Goal: Complete application form

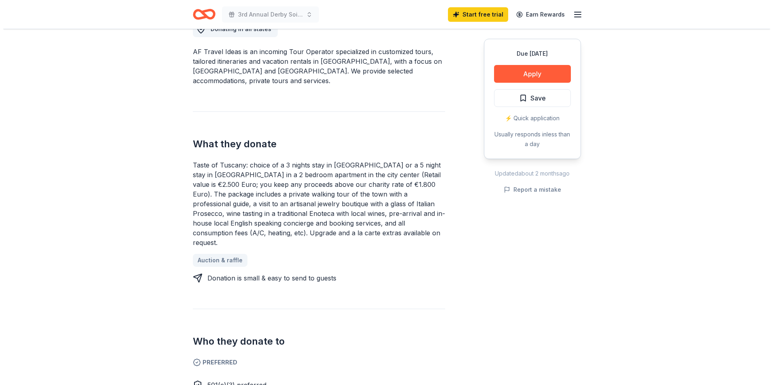
scroll to position [242, 0]
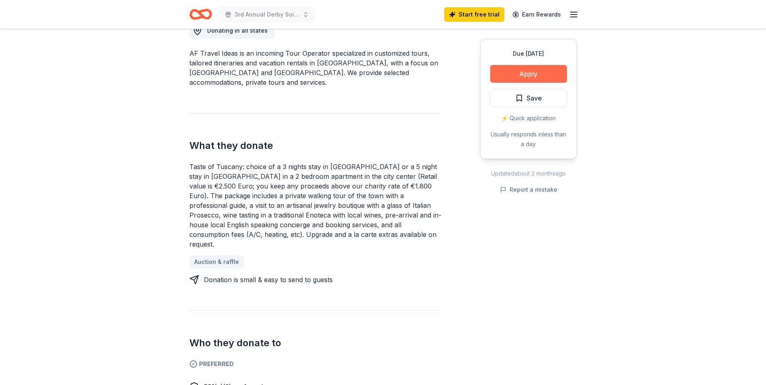
click at [533, 71] on button "Apply" at bounding box center [529, 74] width 77 height 18
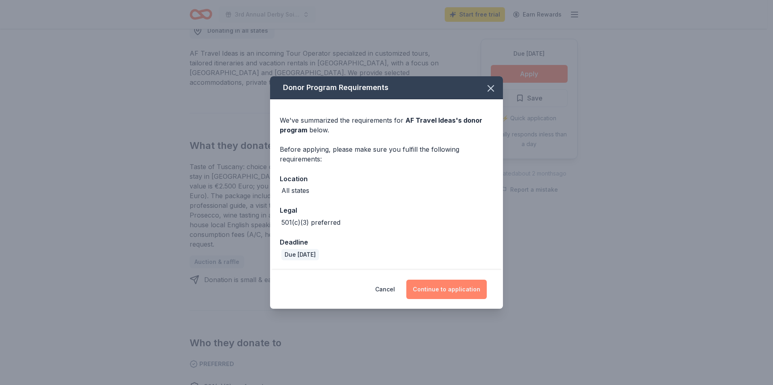
click at [457, 289] on button "Continue to application" at bounding box center [446, 289] width 80 height 19
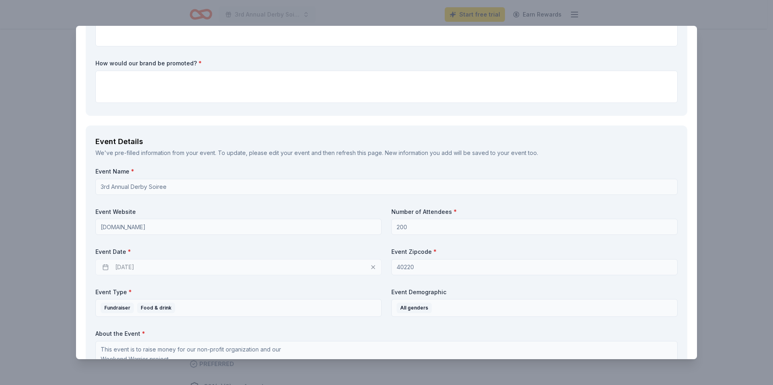
scroll to position [404, 0]
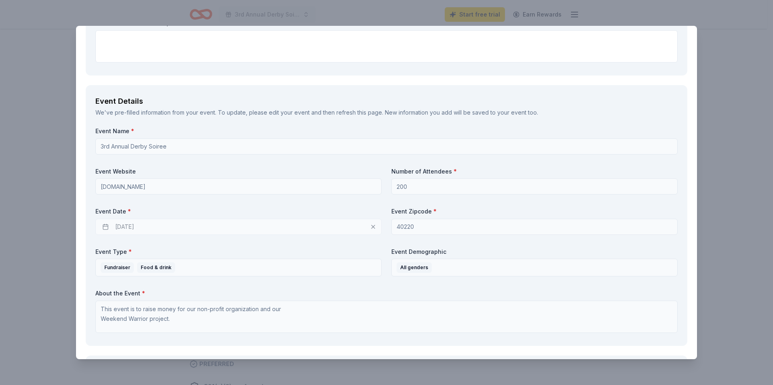
click at [126, 227] on div "04/09/2026" at bounding box center [238, 227] width 286 height 16
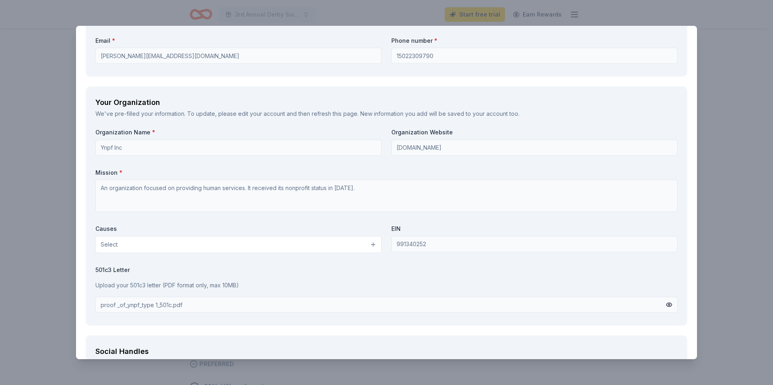
scroll to position [808, 0]
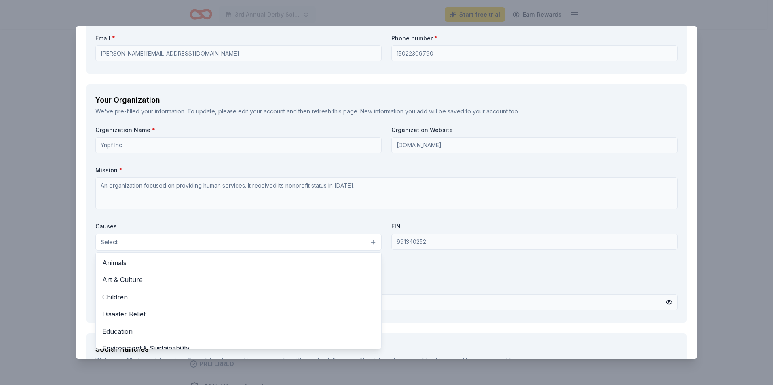
click at [245, 244] on button "Select" at bounding box center [238, 242] width 286 height 17
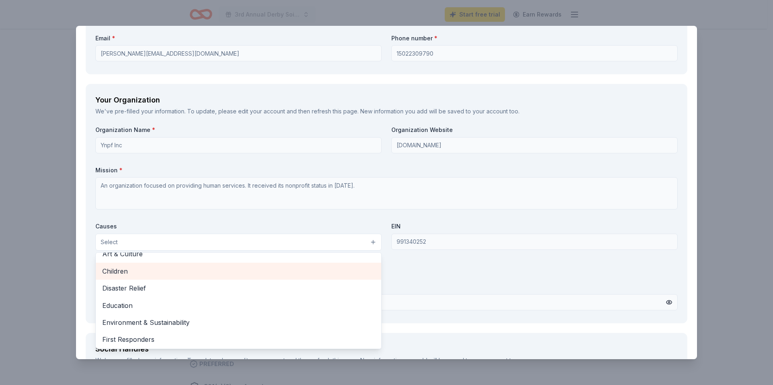
scroll to position [40, 0]
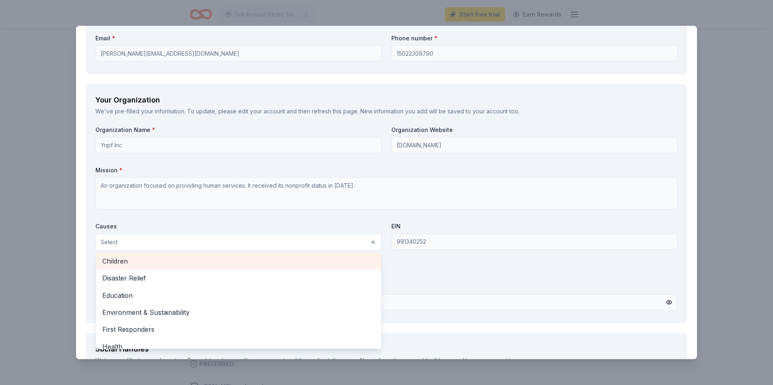
click at [192, 261] on span "Children" at bounding box center [238, 261] width 272 height 11
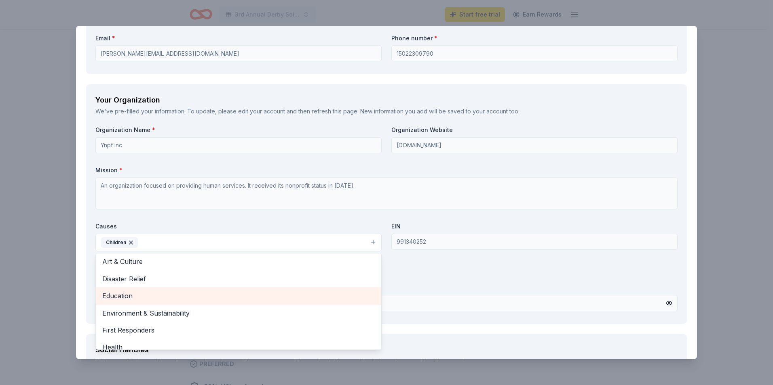
click at [137, 296] on span "Education" at bounding box center [238, 296] width 272 height 11
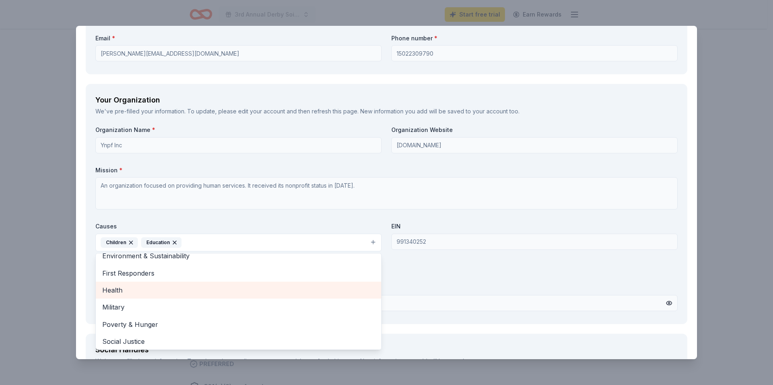
scroll to position [59, 0]
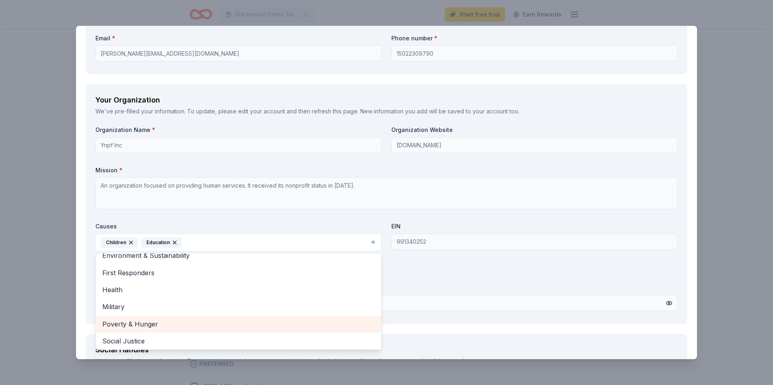
click at [115, 324] on span "Poverty & Hunger" at bounding box center [238, 324] width 272 height 11
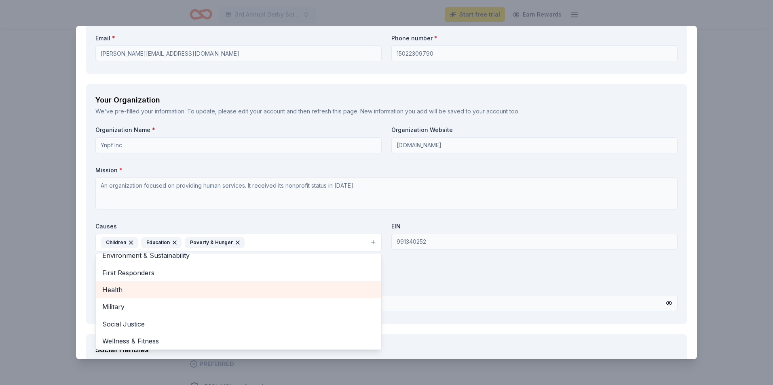
click at [126, 292] on span "Health" at bounding box center [238, 290] width 272 height 11
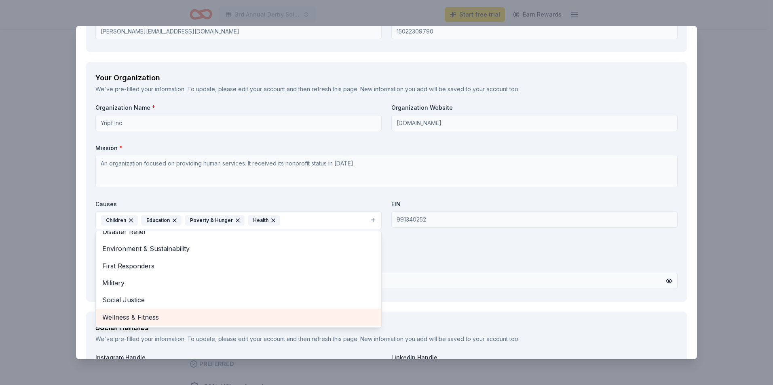
scroll to position [849, 0]
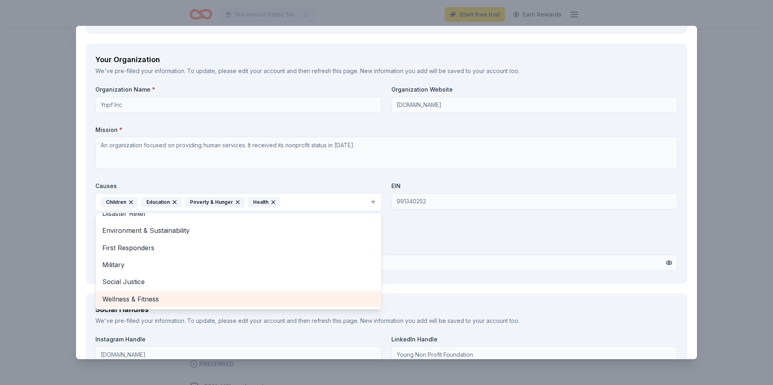
click at [177, 301] on span "Wellness & Fitness" at bounding box center [238, 299] width 272 height 11
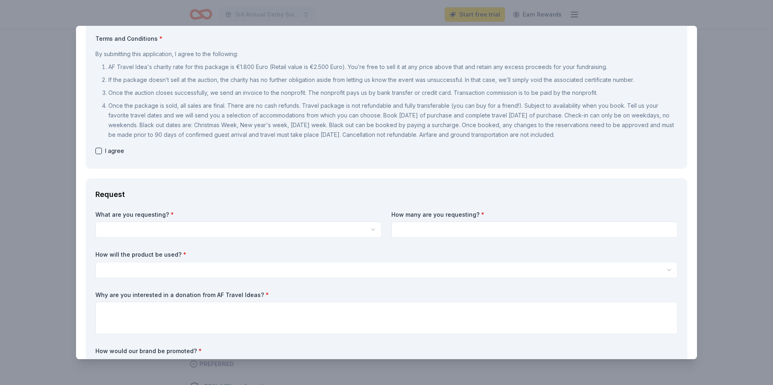
scroll to position [0, 0]
click at [184, 230] on html "3rd Annual Derby Soiree Start free trial Earn Rewards Due in 207 days Share AF …" at bounding box center [386, 192] width 773 height 385
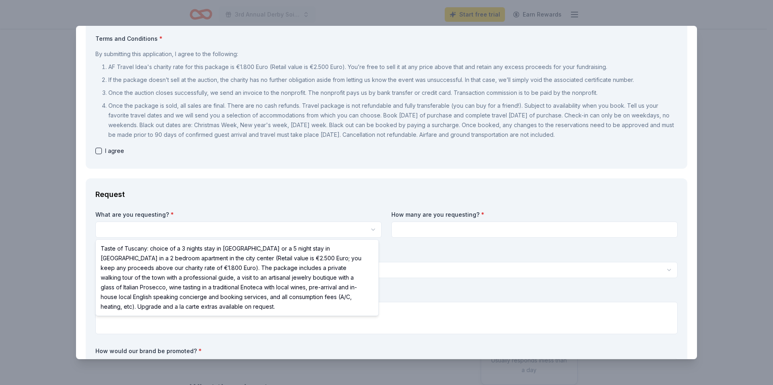
select select "Taste of Tuscany: choice of a 3 nights stay in [GEOGRAPHIC_DATA] or a 5 night s…"
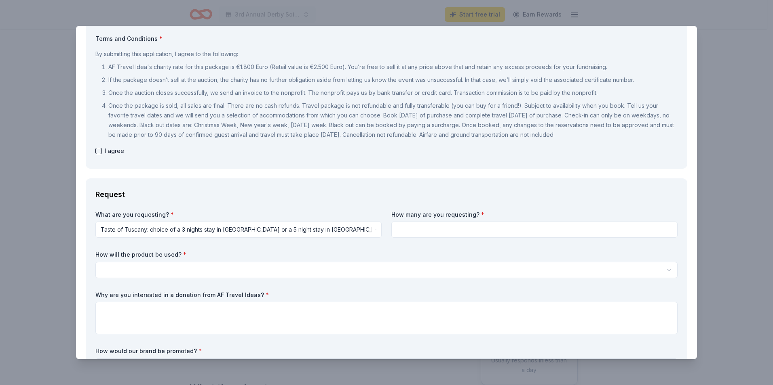
click at [419, 234] on input at bounding box center [534, 230] width 286 height 16
type input "2"
click at [101, 273] on html "3rd Annual Derby Soiree Start free trial Earn Rewards Due in 207 days Share AF …" at bounding box center [386, 192] width 773 height 385
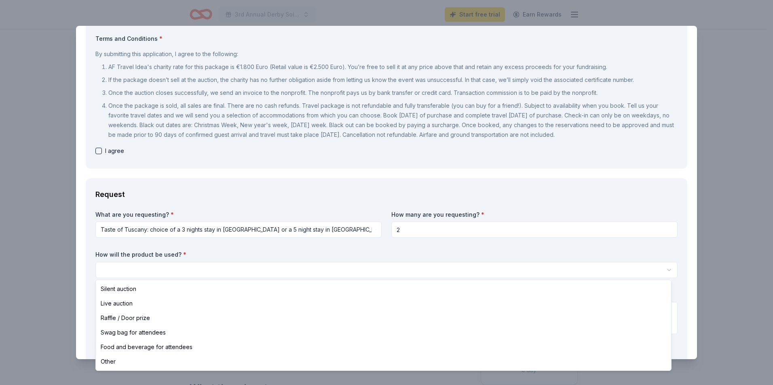
select select "silentAuction"
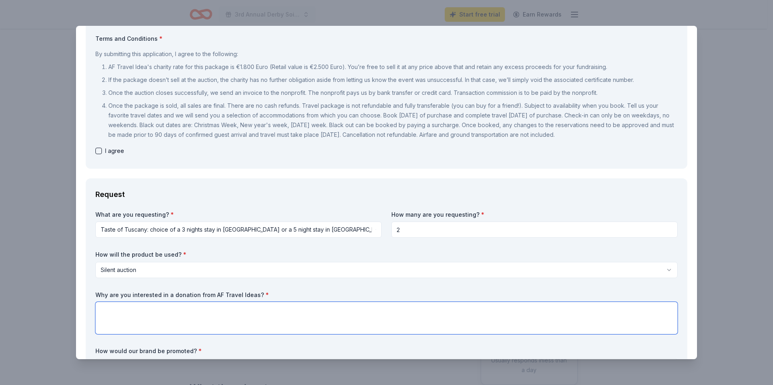
click at [121, 315] on textarea at bounding box center [386, 318] width 582 height 32
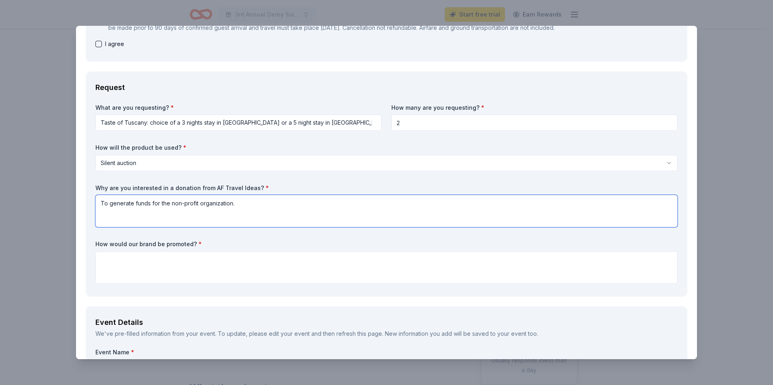
scroll to position [197, 0]
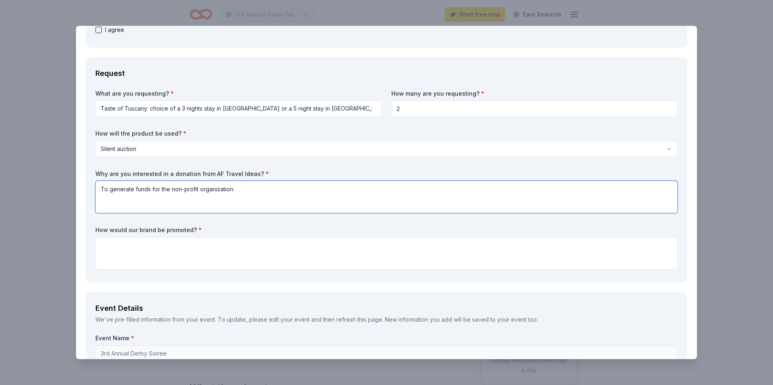
type textarea "To generate funds for the non-profit organization."
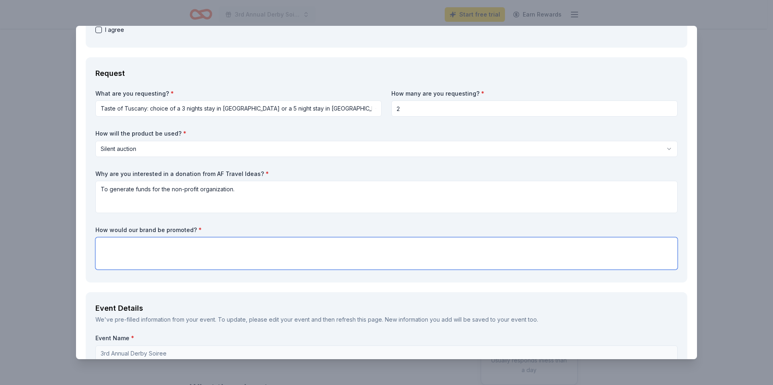
click at [120, 249] on textarea at bounding box center [386, 254] width 582 height 32
type textarea "M"
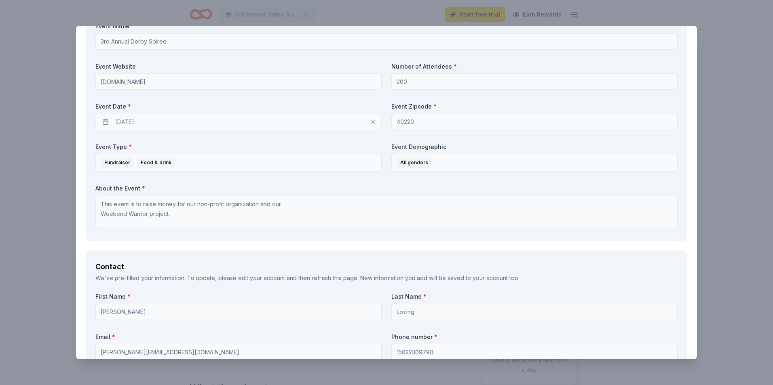
scroll to position [480, 0]
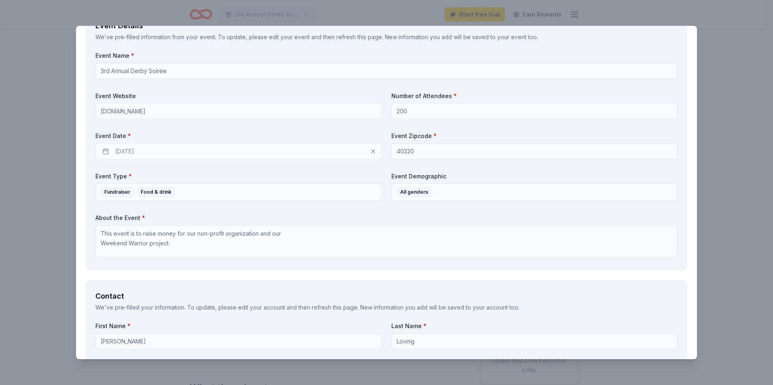
type textarea "TV, Radio, Social Media"
click at [161, 154] on div "04/09/2026" at bounding box center [238, 151] width 286 height 16
click at [370, 152] on div "04/09/2026" at bounding box center [238, 151] width 286 height 16
click at [293, 153] on div "04/09/2026" at bounding box center [238, 151] width 286 height 16
click at [120, 149] on div "04/09/2026" at bounding box center [238, 151] width 286 height 16
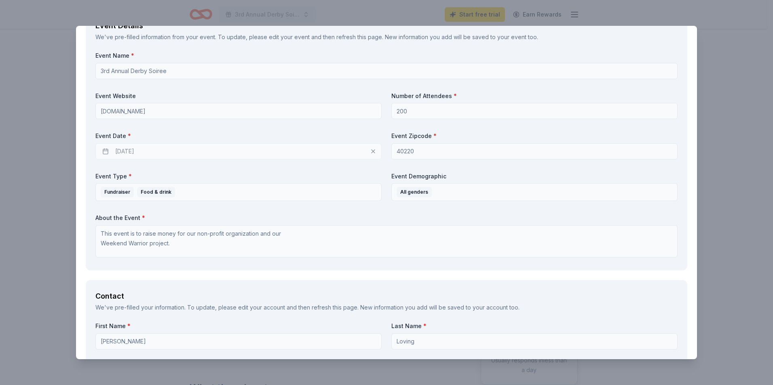
click at [120, 149] on div "04/09/2026" at bounding box center [238, 151] width 286 height 16
click at [159, 152] on div "04/09/2026" at bounding box center [238, 151] width 286 height 16
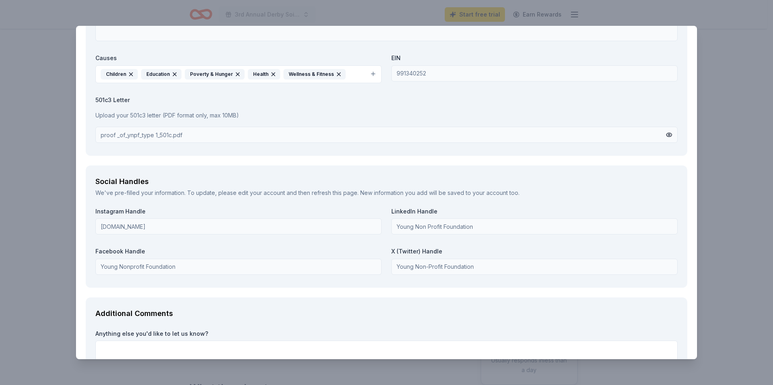
scroll to position [1045, 0]
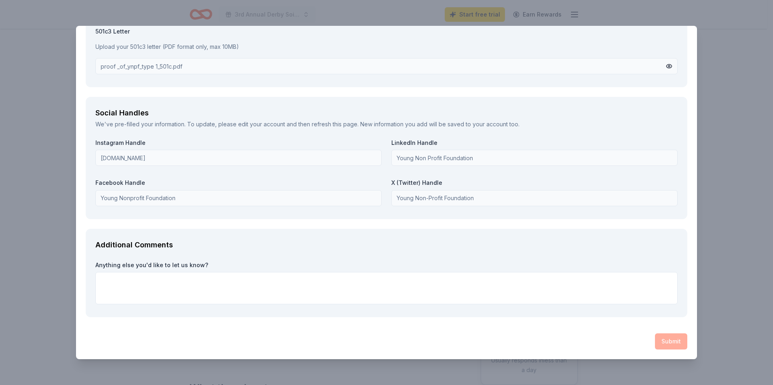
click at [667, 344] on div "Submit" at bounding box center [386, 342] width 601 height 16
click at [427, 284] on textarea at bounding box center [386, 288] width 582 height 32
click at [562, 345] on div "Submit" at bounding box center [386, 342] width 601 height 16
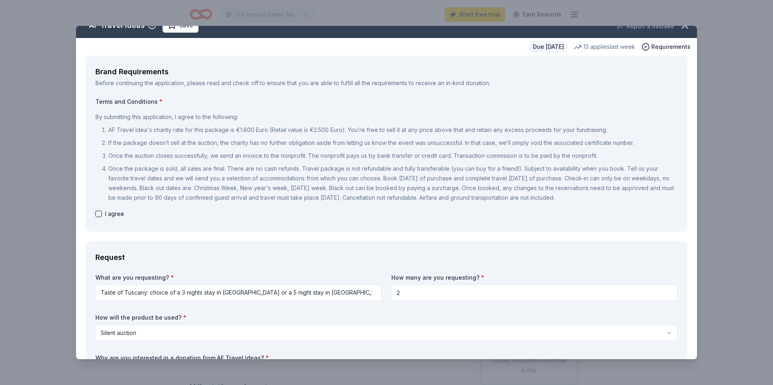
scroll to position [0, 0]
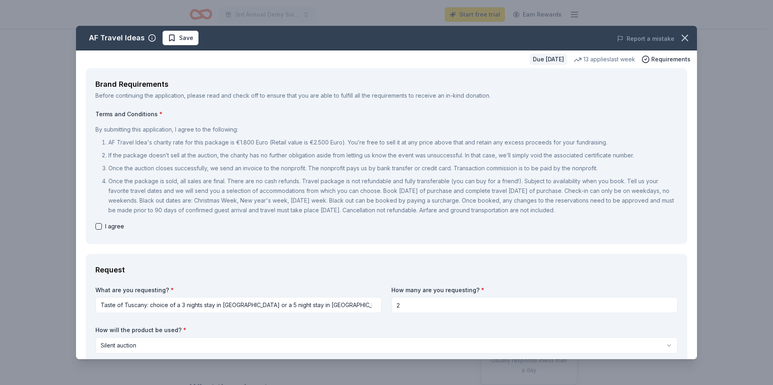
click at [95, 226] on button "button" at bounding box center [98, 226] width 6 height 6
checkbox input "true"
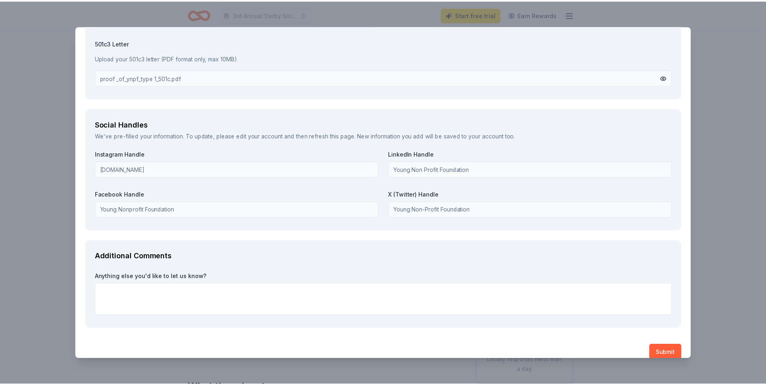
scroll to position [1045, 0]
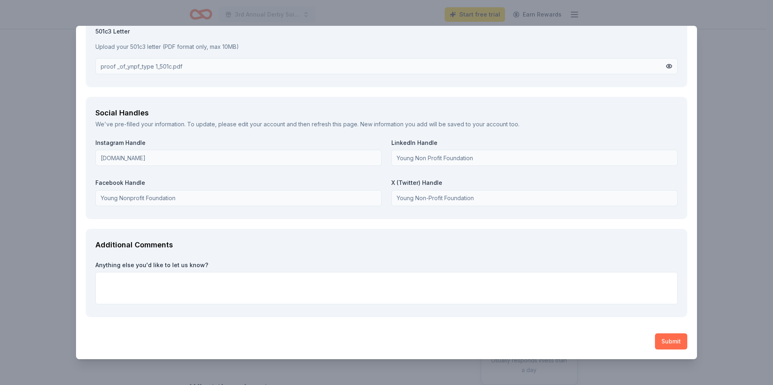
click at [672, 347] on button "Submit" at bounding box center [671, 342] width 32 height 16
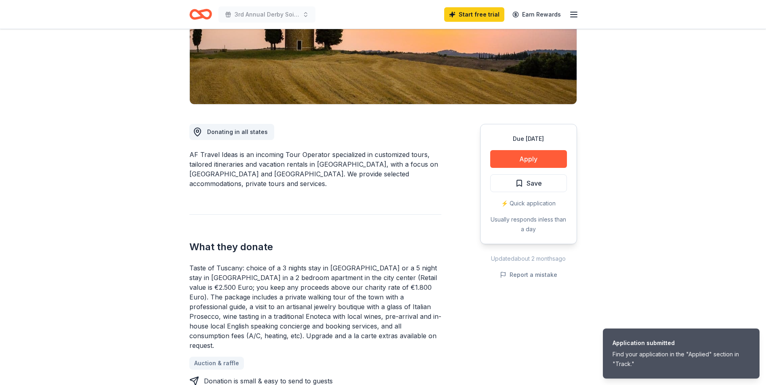
scroll to position [162, 0]
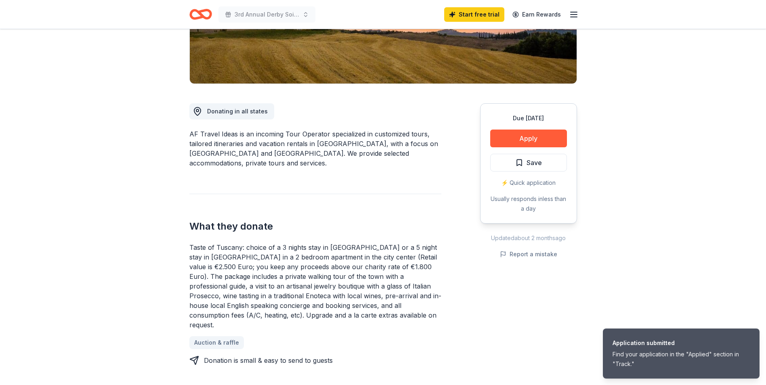
click at [400, 297] on div "Taste of Tuscany: choice of a 3 nights stay in [GEOGRAPHIC_DATA] or a 5 night s…" at bounding box center [315, 286] width 252 height 87
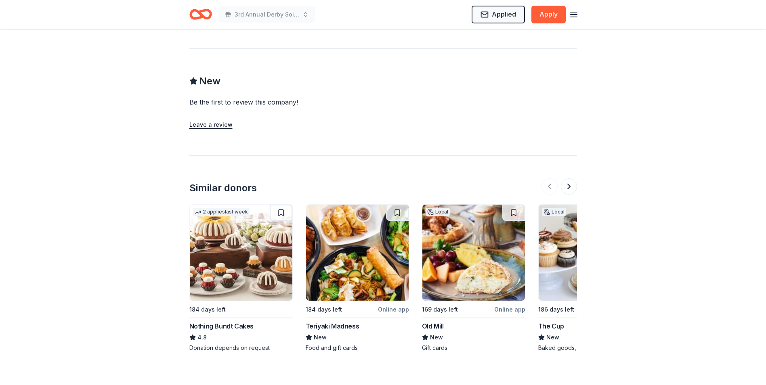
scroll to position [808, 0]
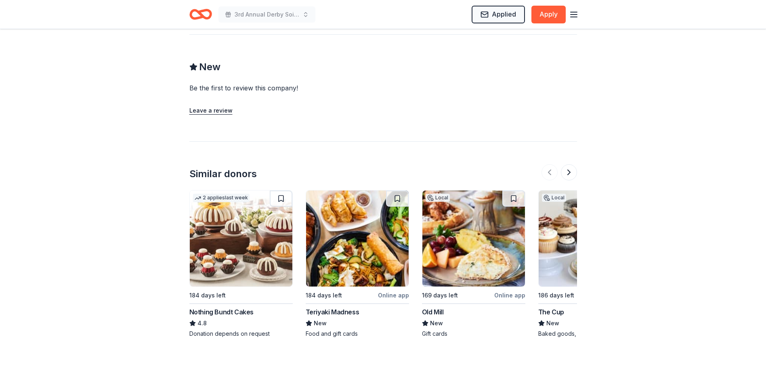
click at [226, 307] on div "Nothing Bundt Cakes" at bounding box center [221, 312] width 64 height 10
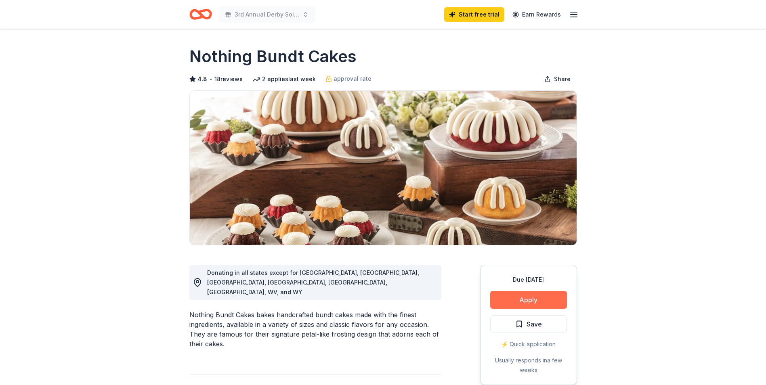
click at [502, 303] on button "Apply" at bounding box center [529, 300] width 77 height 18
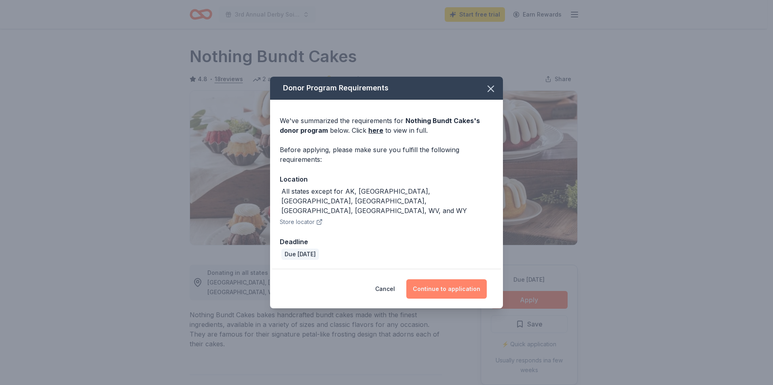
click at [445, 280] on button "Continue to application" at bounding box center [446, 289] width 80 height 19
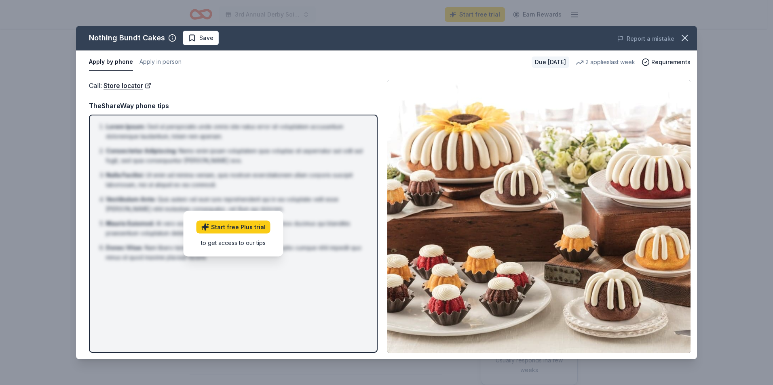
click at [415, 192] on img at bounding box center [538, 216] width 303 height 273
click at [423, 77] on div "Call : Store locator Call : Store locator TheShareWay phone tips Lorem Ipsum : …" at bounding box center [386, 217] width 621 height 286
click at [670, 61] on span "Requirements" at bounding box center [670, 62] width 39 height 10
click at [262, 98] on div "Call : Store locator TheShareWay phone tips Lorem Ipsum : Sed ut perspiciatis u…" at bounding box center [233, 216] width 288 height 273
click at [110, 65] on button "Apply by phone" at bounding box center [111, 62] width 44 height 17
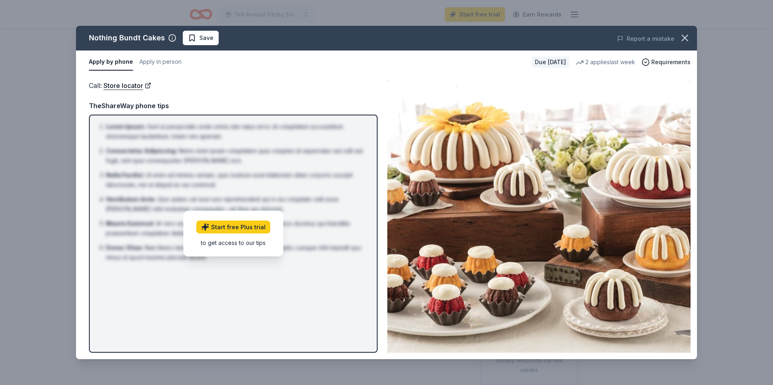
click at [328, 80] on div "Call : Store locator Call : Store locator TheShareWay phone tips Lorem Ipsum : …" at bounding box center [386, 217] width 621 height 286
click at [213, 37] on button "Save" at bounding box center [201, 38] width 36 height 15
click at [145, 61] on button "Apply in person" at bounding box center [160, 62] width 42 height 17
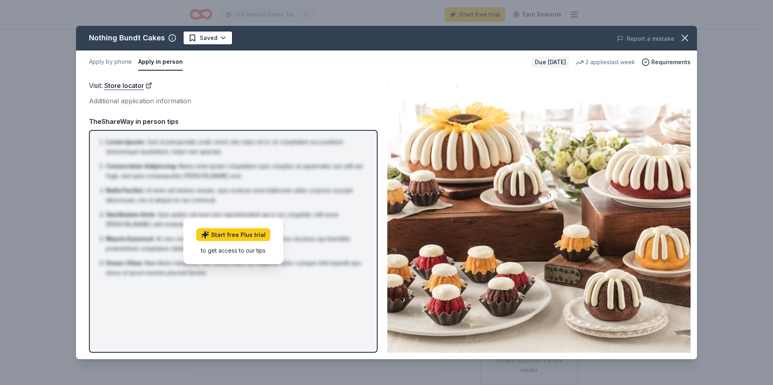
click at [379, 108] on div "Visit : Store locator Additional application information Visit : Store locator …" at bounding box center [386, 217] width 621 height 286
click at [131, 87] on link "Store locator" at bounding box center [128, 85] width 48 height 11
click at [123, 39] on div "Nothing Bundt Cakes" at bounding box center [127, 38] width 76 height 13
click at [601, 61] on div "2 applies last week" at bounding box center [604, 62] width 59 height 10
click at [658, 61] on span "Requirements" at bounding box center [670, 62] width 39 height 10
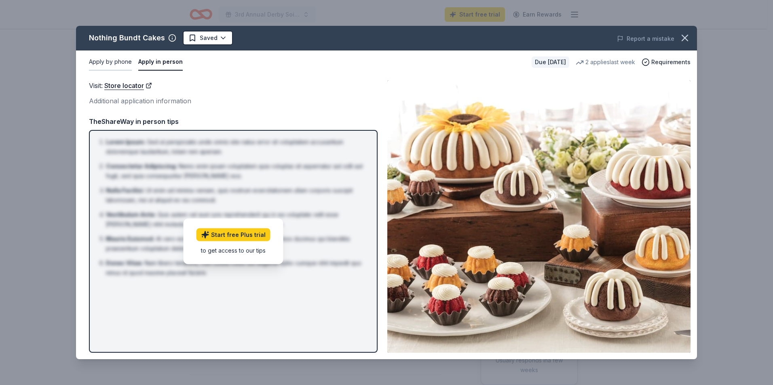
click at [105, 65] on button "Apply by phone" at bounding box center [110, 62] width 43 height 17
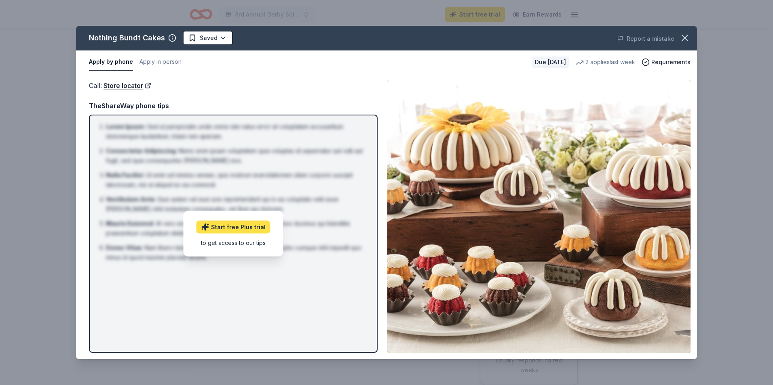
click at [242, 227] on link "Start free Plus trial" at bounding box center [233, 227] width 74 height 13
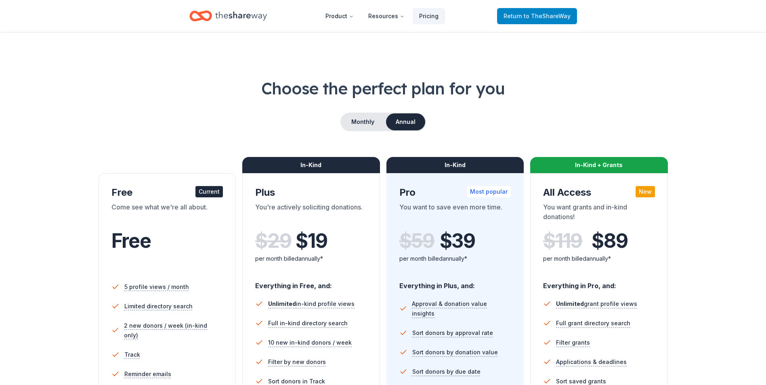
click at [510, 15] on span "Return to TheShareWay" at bounding box center [537, 16] width 67 height 10
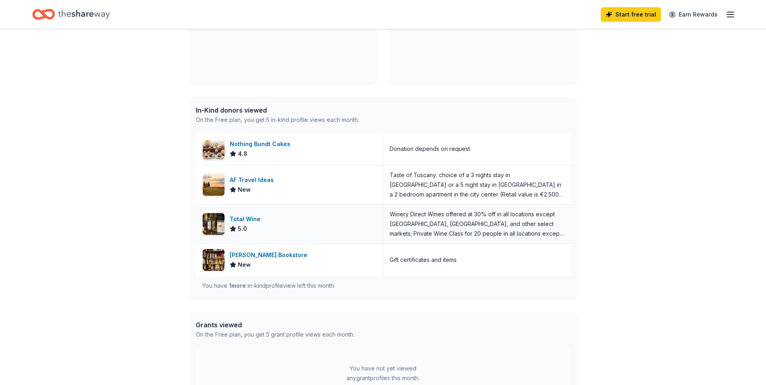
scroll to position [121, 0]
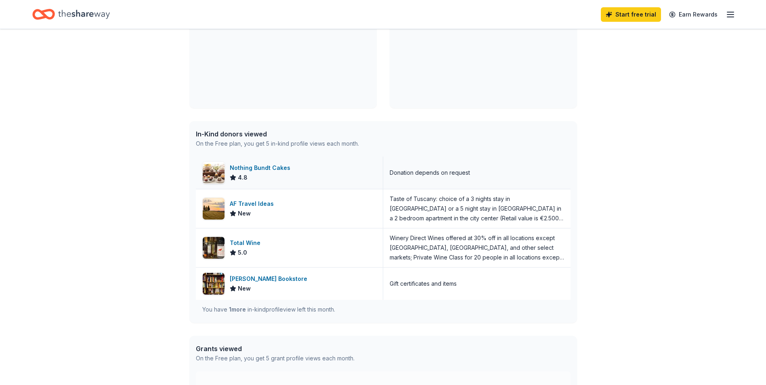
click at [278, 175] on div "4.8" at bounding box center [262, 178] width 64 height 10
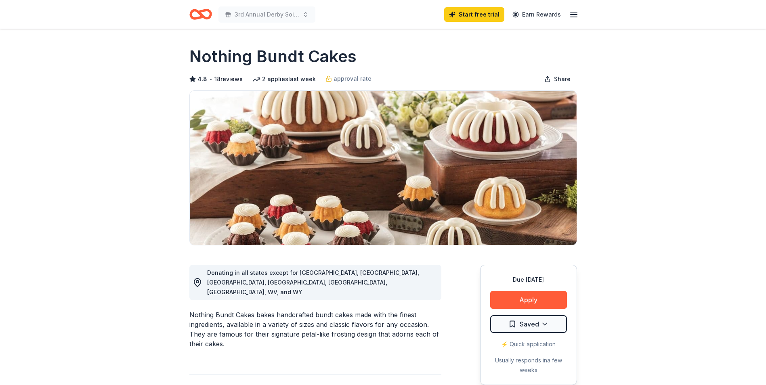
scroll to position [40, 0]
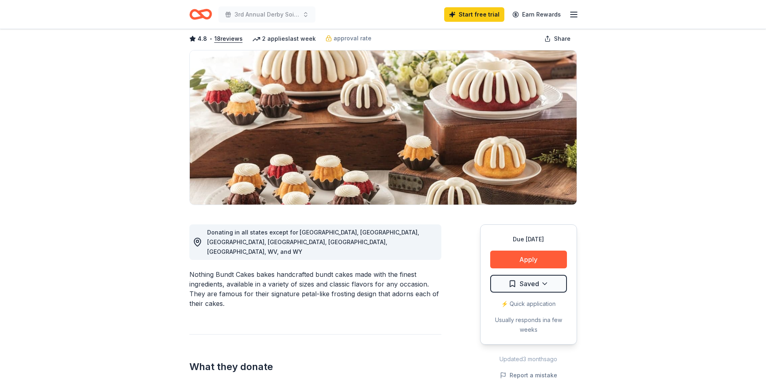
click at [526, 303] on div "⚡️ Quick application" at bounding box center [529, 304] width 77 height 10
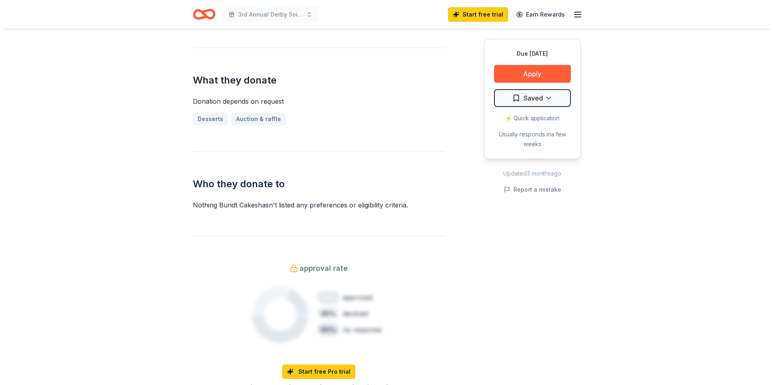
scroll to position [313, 0]
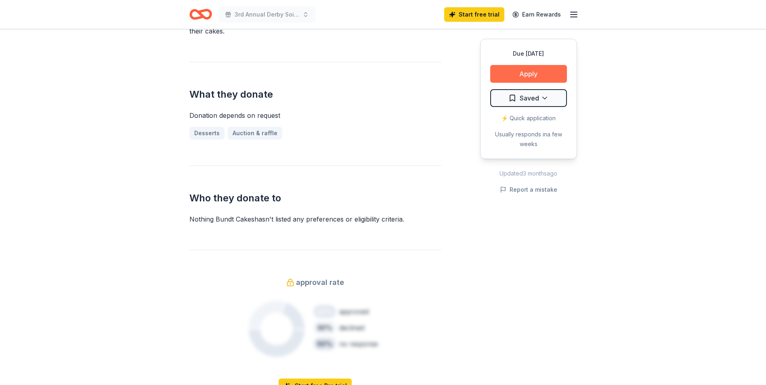
click at [515, 75] on button "Apply" at bounding box center [529, 74] width 77 height 18
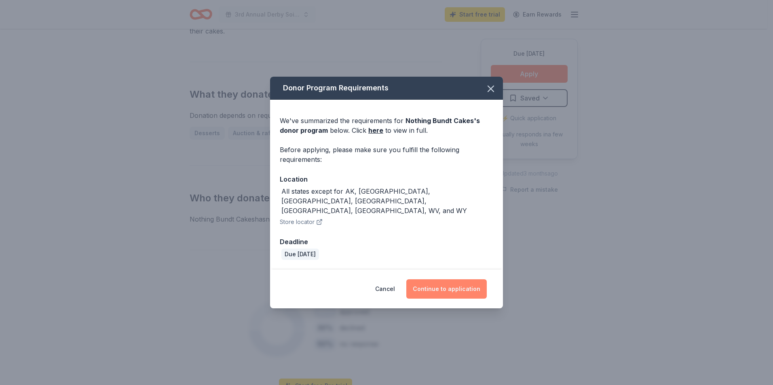
click at [459, 280] on button "Continue to application" at bounding box center [446, 289] width 80 height 19
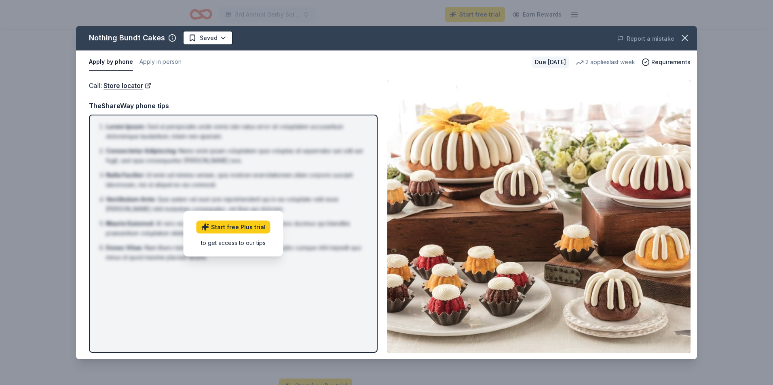
click at [118, 64] on button "Apply by phone" at bounding box center [111, 62] width 44 height 17
click at [123, 85] on link "Store locator" at bounding box center [127, 85] width 48 height 11
